Goal: Task Accomplishment & Management: Use online tool/utility

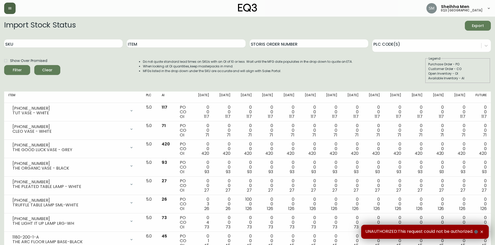
click at [13, 6] on button "button" at bounding box center [9, 8] width 11 height 11
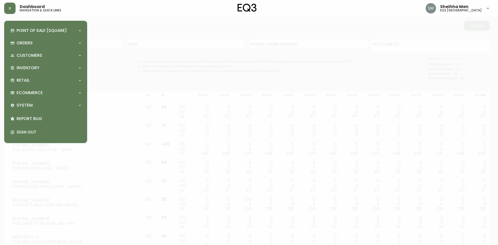
click at [130, 30] on div at bounding box center [249, 122] width 498 height 245
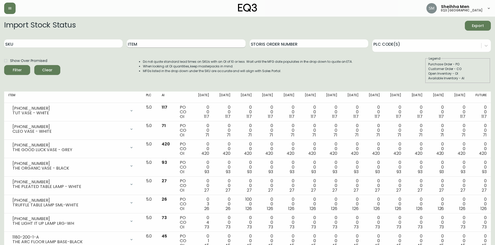
click at [169, 44] on input "Item" at bounding box center [186, 43] width 118 height 8
type input "monarch"
click at [4, 65] on button "Filter" at bounding box center [17, 70] width 26 height 10
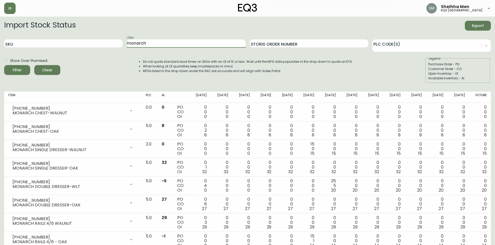
click at [88, 39] on div "SKU Item monarch Storis Order Number PLC Code(s)" at bounding box center [247, 43] width 486 height 17
click at [51, 44] on input "SKU" at bounding box center [63, 43] width 118 height 8
paste input "[PHONE_NUMBER]"
type input "[PHONE_NUMBER]"
click at [4, 65] on button "Filter" at bounding box center [17, 70] width 26 height 10
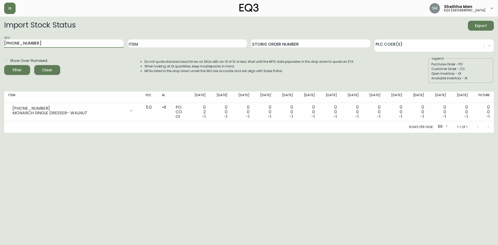
drag, startPoint x: 44, startPoint y: 43, endPoint x: 0, endPoint y: 44, distance: 44.4
click at [0, 44] on main "Import Stock Status Export SKU [PHONE_NUMBER] Item Storis Order Number PLC Code…" at bounding box center [249, 75] width 498 height 116
click at [164, 44] on input "Item" at bounding box center [187, 43] width 119 height 8
type input "monarch"
click at [4, 65] on button "Filter" at bounding box center [17, 70] width 26 height 10
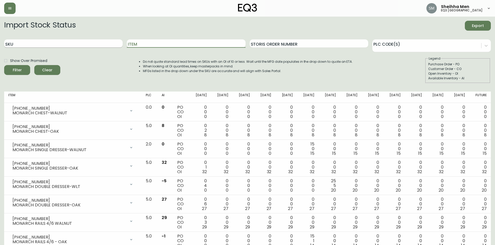
click at [67, 40] on input "SKU" at bounding box center [63, 43] width 118 height 8
paste input "[PHONE_NUMBER]"
type input "[PHONE_NUMBER]"
